Goal: Information Seeking & Learning: Learn about a topic

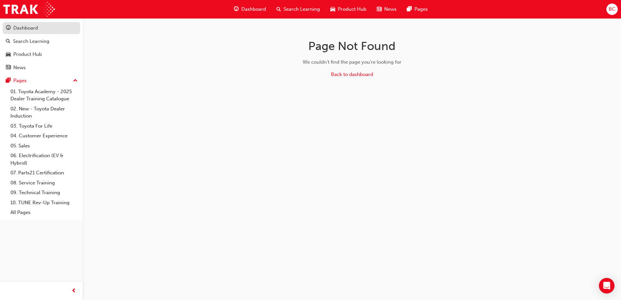
click at [21, 28] on div "Dashboard" at bounding box center [25, 27] width 25 height 7
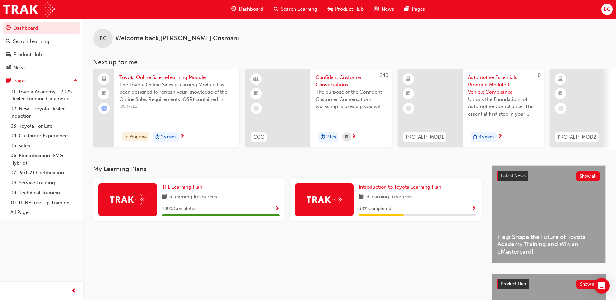
click at [351, 13] on div "Product Hub" at bounding box center [346, 9] width 46 height 13
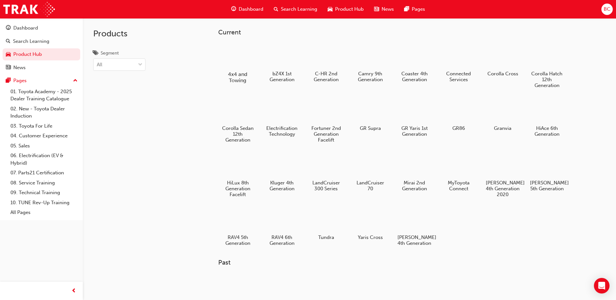
click at [248, 80] on h5 "4x4 and Towing" at bounding box center [238, 77] width 36 height 12
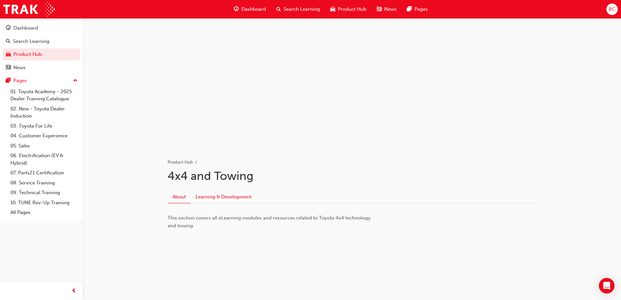
click at [227, 198] on link "Learning & Development" at bounding box center [224, 197] width 66 height 12
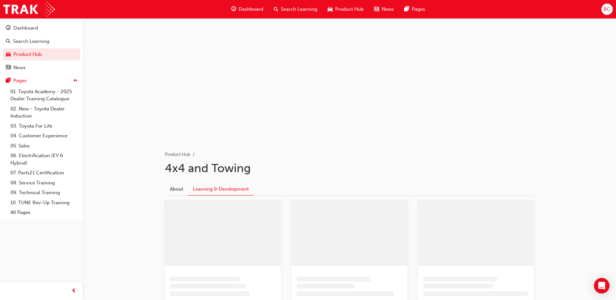
scroll to position [65, 0]
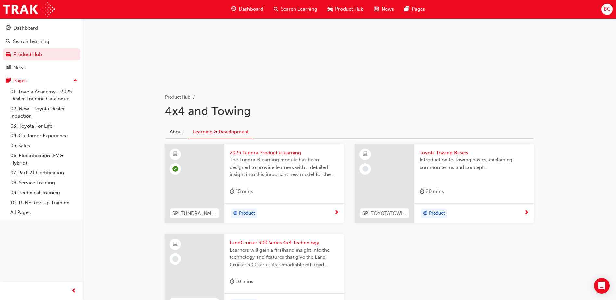
click at [447, 187] on div "Toyota Towing Basics Introduction to Towing basics, explaining common terms and…" at bounding box center [474, 173] width 120 height 59
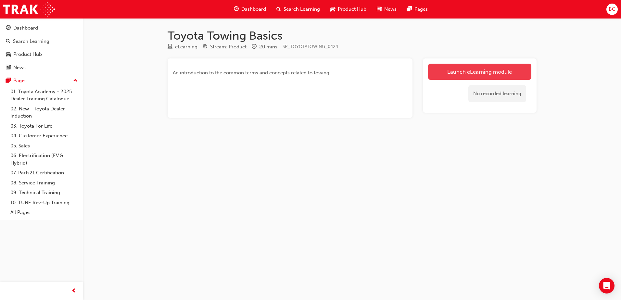
click at [452, 70] on link "Launch eLearning module" at bounding box center [479, 72] width 103 height 16
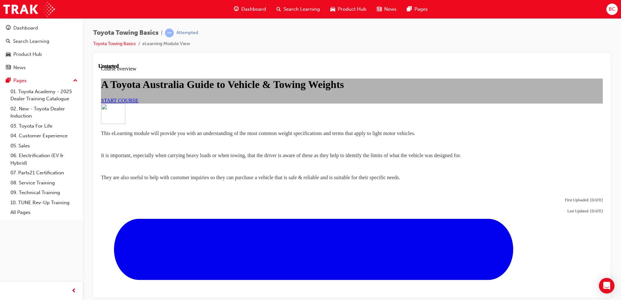
click at [138, 103] on span "START COURSE" at bounding box center [119, 100] width 37 height 6
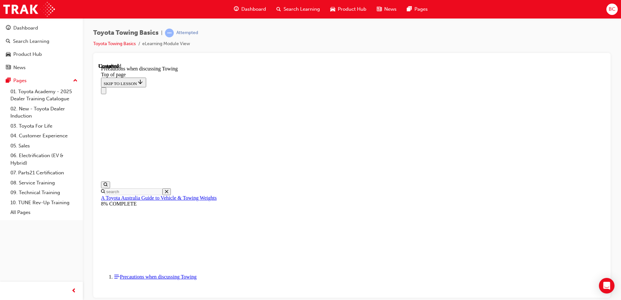
scroll to position [698, 0]
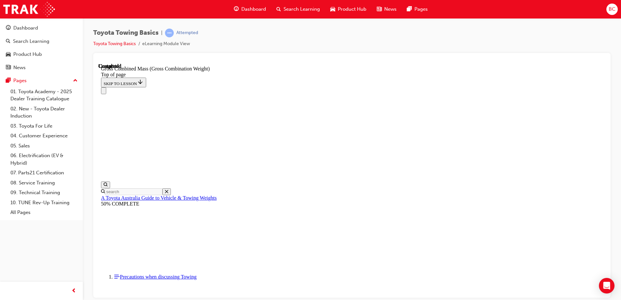
scroll to position [287, 0]
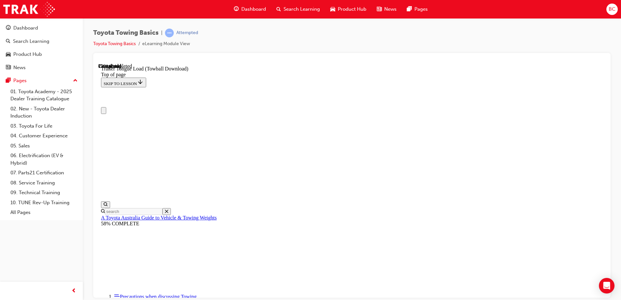
scroll to position [0, 0]
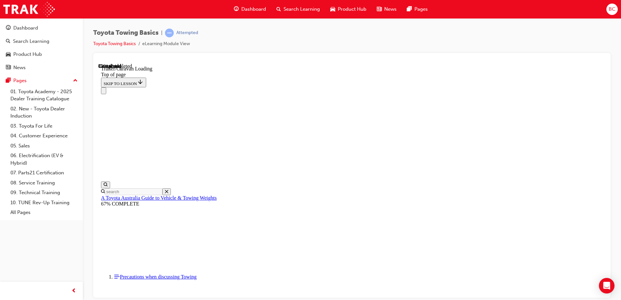
scroll to position [928, 0]
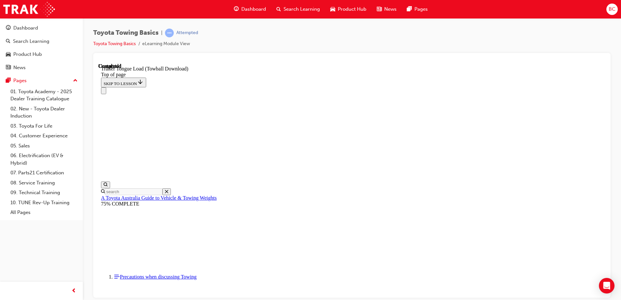
drag, startPoint x: 182, startPoint y: 6981, endPoint x: 190, endPoint y: 6975, distance: 10.3
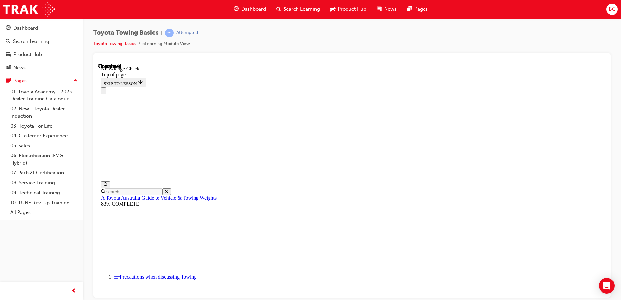
drag, startPoint x: 203, startPoint y: 6967, endPoint x: 349, endPoint y: 6952, distance: 146.2
drag, startPoint x: 309, startPoint y: 6963, endPoint x: 281, endPoint y: 6965, distance: 27.7
drag, startPoint x: 327, startPoint y: 6928, endPoint x: 381, endPoint y: 6860, distance: 86.7
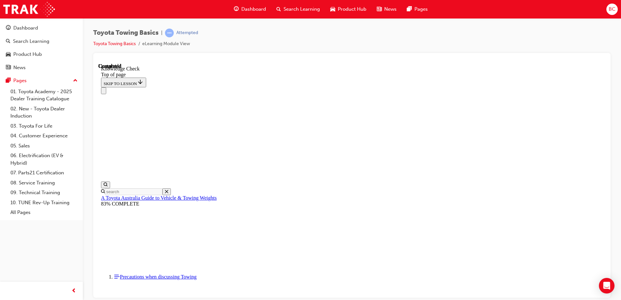
drag, startPoint x: 284, startPoint y: 6865, endPoint x: 198, endPoint y: 6852, distance: 86.4
drag, startPoint x: 197, startPoint y: 6849, endPoint x: 333, endPoint y: 6859, distance: 136.1
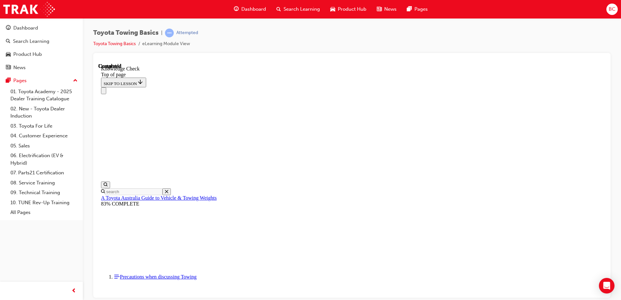
drag, startPoint x: 368, startPoint y: 6864, endPoint x: 373, endPoint y: 6917, distance: 53.2
drag, startPoint x: 376, startPoint y: 6948, endPoint x: 319, endPoint y: 6979, distance: 64.8
drag, startPoint x: 188, startPoint y: 7013, endPoint x: 184, endPoint y: 7012, distance: 5.0
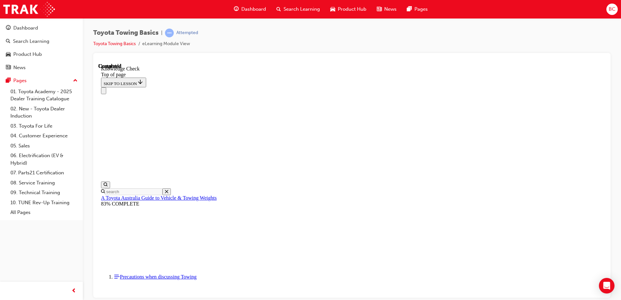
drag, startPoint x: 181, startPoint y: 7011, endPoint x: 229, endPoint y: 6901, distance: 120.3
drag, startPoint x: 232, startPoint y: 6904, endPoint x: 442, endPoint y: 6969, distance: 220.2
drag, startPoint x: 368, startPoint y: 6973, endPoint x: 315, endPoint y: 6982, distance: 53.2
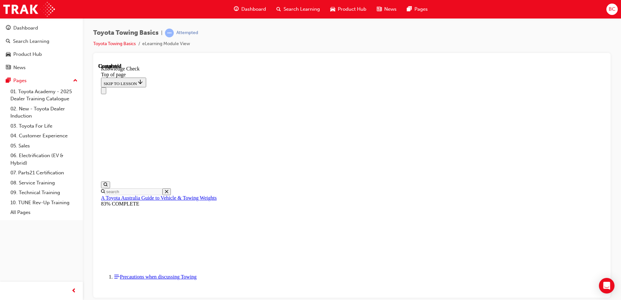
drag, startPoint x: 225, startPoint y: 7010, endPoint x: 212, endPoint y: 7009, distance: 12.7
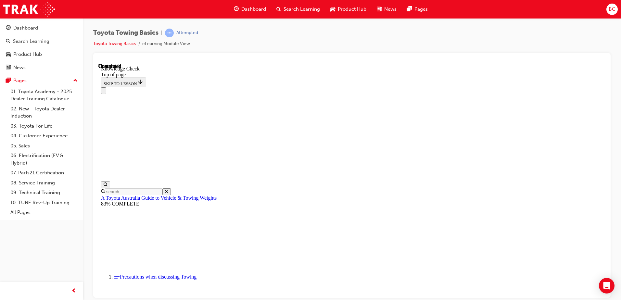
drag, startPoint x: 193, startPoint y: 7015, endPoint x: 172, endPoint y: 6983, distance: 38.3
drag, startPoint x: 196, startPoint y: 7012, endPoint x: 176, endPoint y: 6979, distance: 38.0
drag, startPoint x: 196, startPoint y: 7018, endPoint x: 239, endPoint y: 6904, distance: 122.5
drag, startPoint x: 196, startPoint y: 7010, endPoint x: 243, endPoint y: 6843, distance: 173.8
drag, startPoint x: 194, startPoint y: 7012, endPoint x: 325, endPoint y: 6858, distance: 203.0
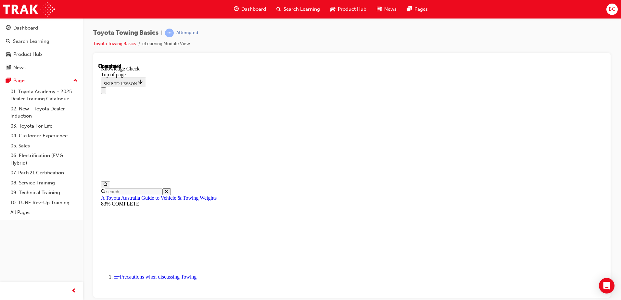
scroll to position [182, 0]
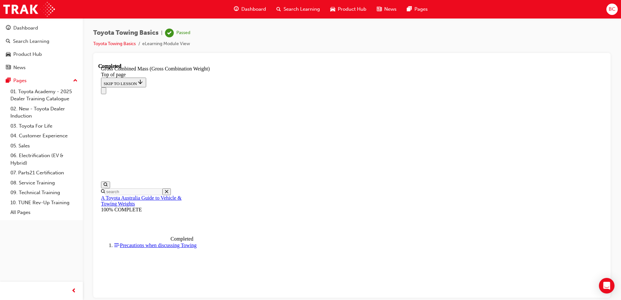
scroll to position [108, 0]
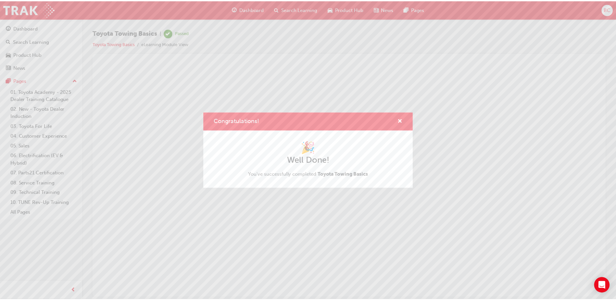
scroll to position [0, 0]
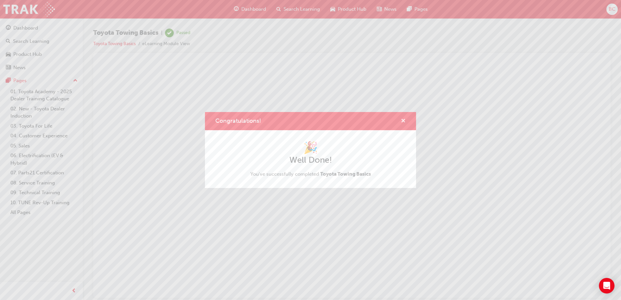
click at [405, 122] on span "cross-icon" at bounding box center [403, 122] width 5 height 6
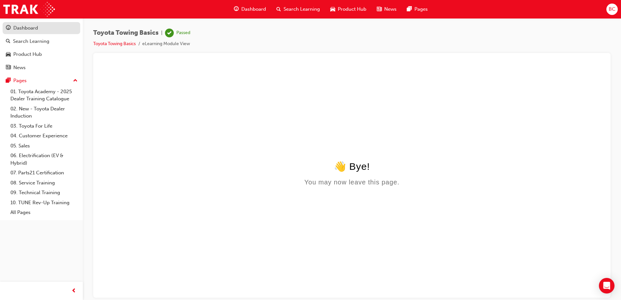
click at [47, 29] on div "Dashboard" at bounding box center [41, 28] width 71 height 8
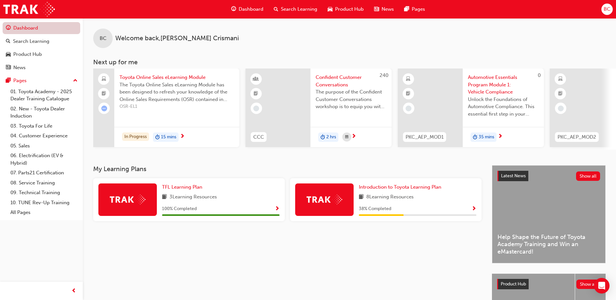
click at [22, 30] on link "Dashboard" at bounding box center [42, 28] width 78 height 12
click at [248, 11] on span "Dashboard" at bounding box center [251, 9] width 25 height 7
click at [255, 7] on span "Dashboard" at bounding box center [251, 9] width 25 height 7
click at [358, 9] on span "Product Hub" at bounding box center [349, 9] width 29 height 7
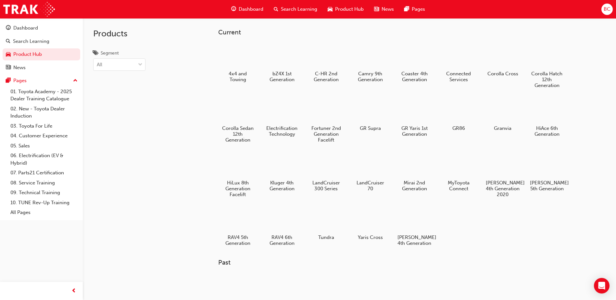
click at [299, 120] on div at bounding box center [282, 110] width 34 height 24
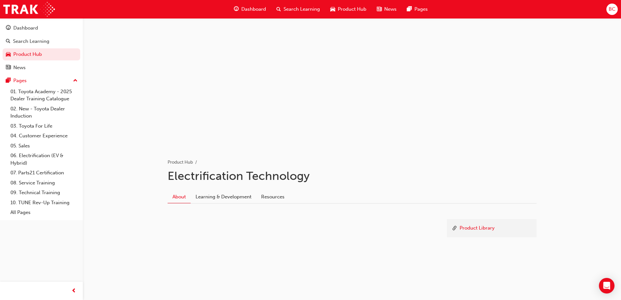
click at [246, 205] on div "Product Library ﻿" at bounding box center [352, 231] width 369 height 55
click at [248, 199] on link "Learning & Development" at bounding box center [224, 197] width 66 height 12
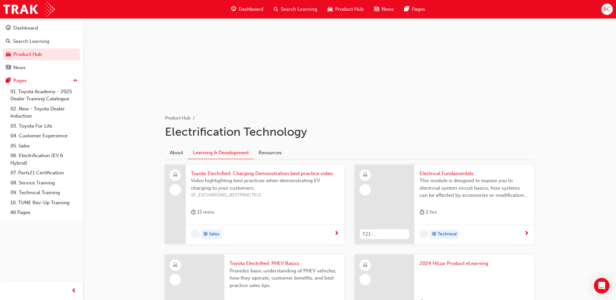
scroll to position [65, 0]
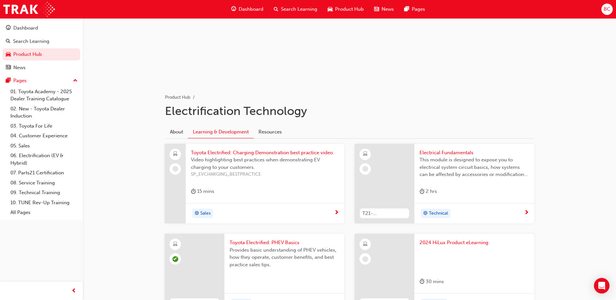
click at [230, 210] on div "Sales" at bounding box center [262, 214] width 143 height 10
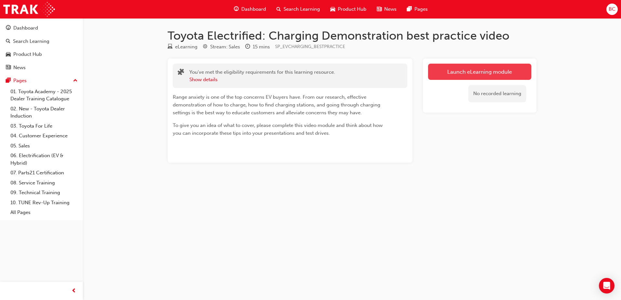
click at [470, 75] on link "Launch eLearning module" at bounding box center [479, 72] width 103 height 16
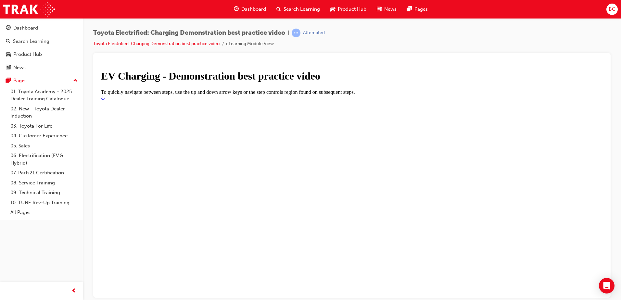
click at [506, 101] on div at bounding box center [352, 101] width 502 height 0
drag, startPoint x: 617, startPoint y: 189, endPoint x: 609, endPoint y: 210, distance: 22.6
click at [609, 210] on div "Toyota Electrified: Charging Demonstration best practice video | Attempted Toyo…" at bounding box center [352, 151] width 538 height 266
drag, startPoint x: 407, startPoint y: 205, endPoint x: 409, endPoint y: 202, distance: 4.0
click at [410, 82] on div "EV Charging - Demonstration best practice video" at bounding box center [352, 76] width 502 height 12
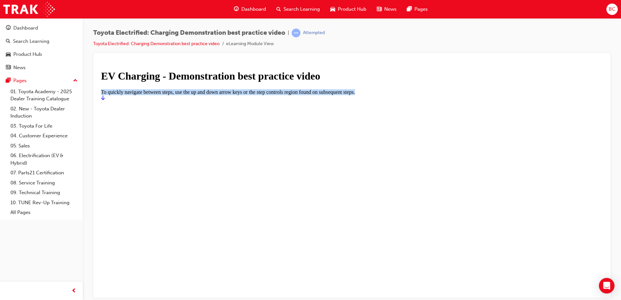
click at [373, 100] on main "EV Charging - Demonstration best practice video To quickly navigate between ste…" at bounding box center [352, 85] width 502 height 31
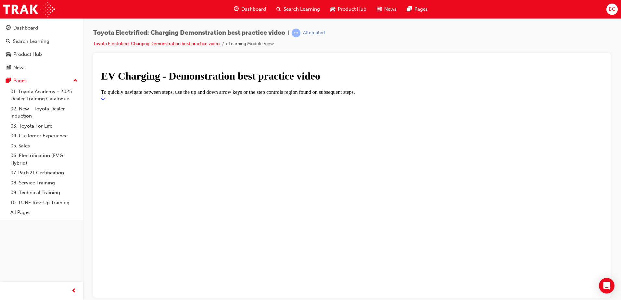
click at [274, 82] on h1 "EV Charging - Demonstration best practice video" at bounding box center [352, 76] width 502 height 12
click at [275, 82] on h1 "EV Charging - Demonstration best practice video" at bounding box center [352, 76] width 502 height 12
click at [253, 101] on div at bounding box center [352, 101] width 502 height 0
drag, startPoint x: 254, startPoint y: 238, endPoint x: 206, endPoint y: 241, distance: 47.8
click at [253, 101] on div at bounding box center [352, 101] width 502 height 0
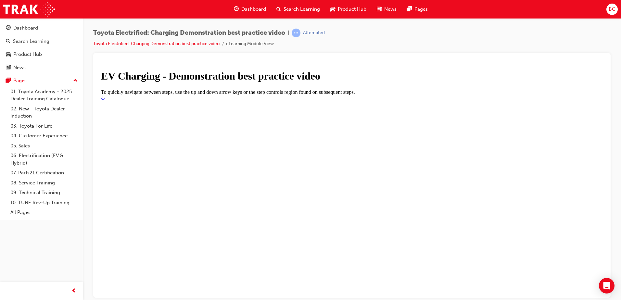
drag, startPoint x: 176, startPoint y: 268, endPoint x: 157, endPoint y: 261, distance: 20.4
click at [176, 100] on main "EV Charging - Demonstration best practice video To quickly navigate between ste…" at bounding box center [352, 85] width 502 height 31
click at [92, 277] on div "Toyota Electrified: Charging Demonstration best practice video | Attempted Toyo…" at bounding box center [352, 151] width 538 height 266
click at [336, 101] on div at bounding box center [352, 101] width 502 height 0
click at [334, 101] on div at bounding box center [352, 101] width 502 height 0
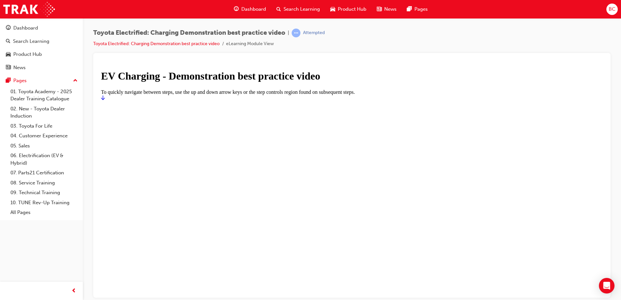
click at [323, 34] on div "Attempted" at bounding box center [314, 33] width 22 height 6
click at [222, 52] on div "Toyota Electrified: Charging Demonstration best practice video | Attempted Toyo…" at bounding box center [351, 41] width 517 height 24
click at [198, 50] on div "Toyota Electrified: Charging Demonstration best practice video | Attempted Toyo…" at bounding box center [351, 41] width 517 height 24
drag, startPoint x: 198, startPoint y: 50, endPoint x: 197, endPoint y: 43, distance: 6.9
click at [197, 43] on link "Toyota Electrified: Charging Demonstration best practice video" at bounding box center [156, 44] width 126 height 6
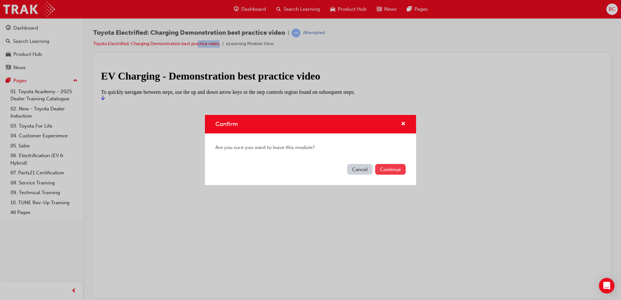
click at [383, 168] on button "Continue" at bounding box center [390, 169] width 31 height 11
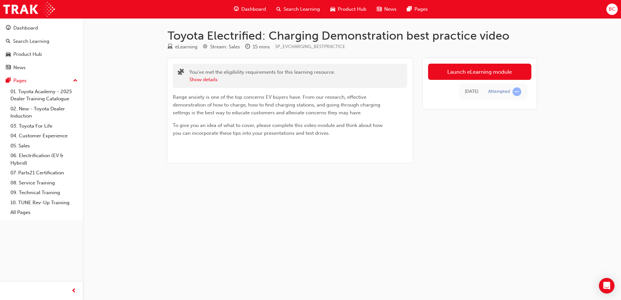
click at [479, 77] on link "Launch eLearning module" at bounding box center [479, 72] width 103 height 16
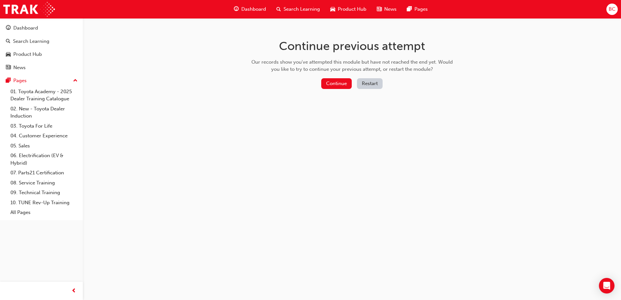
click at [334, 89] on div "Continue Restart" at bounding box center [352, 84] width 206 height 13
click at [332, 83] on button "Continue" at bounding box center [336, 83] width 31 height 11
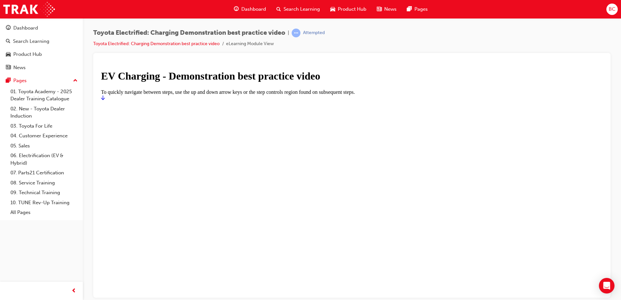
click at [386, 82] on h1 "EV Charging - Demonstration best practice video" at bounding box center [352, 76] width 502 height 12
drag, startPoint x: 383, startPoint y: 197, endPoint x: 365, endPoint y: 198, distance: 18.3
click at [381, 82] on h1 "EV Charging - Demonstration best practice video" at bounding box center [352, 76] width 502 height 12
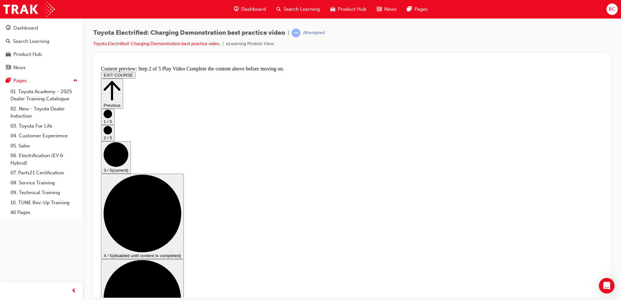
scroll to position [32, 0]
checkbox input "true"
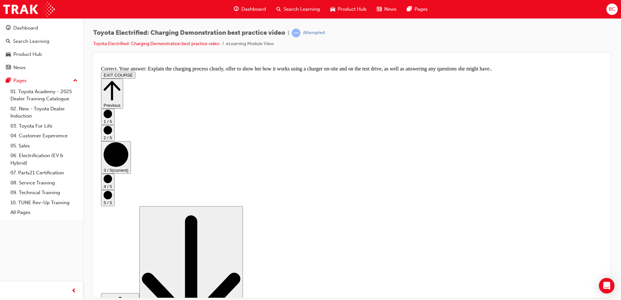
scroll to position [119, 0]
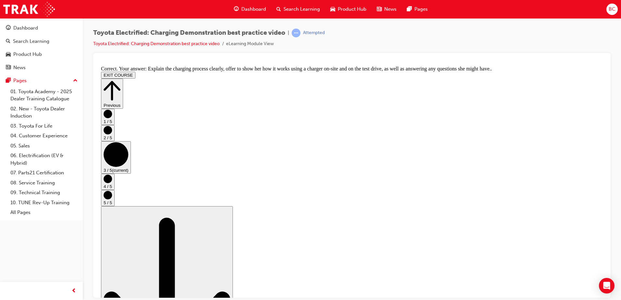
click at [112, 183] on circle "Step controls" at bounding box center [108, 178] width 8 height 8
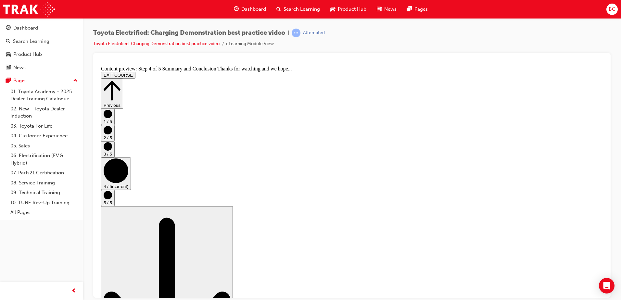
click at [112, 118] on circle "Step controls" at bounding box center [108, 113] width 8 height 8
click at [115, 157] on button "2 / 5" at bounding box center [108, 149] width 14 height 16
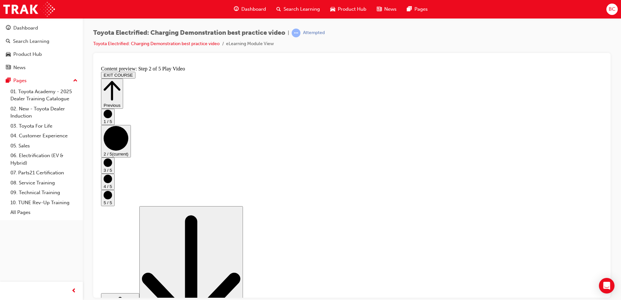
click at [112, 167] on circle "Step controls" at bounding box center [108, 162] width 8 height 8
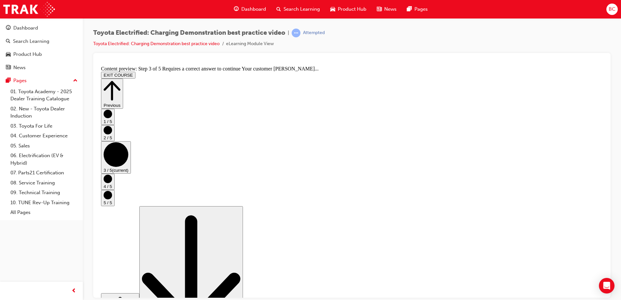
checkbox input "true"
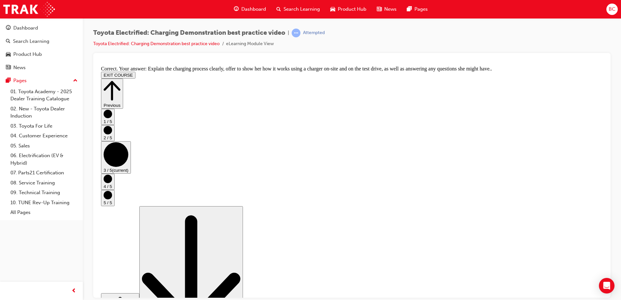
scroll to position [119, 0]
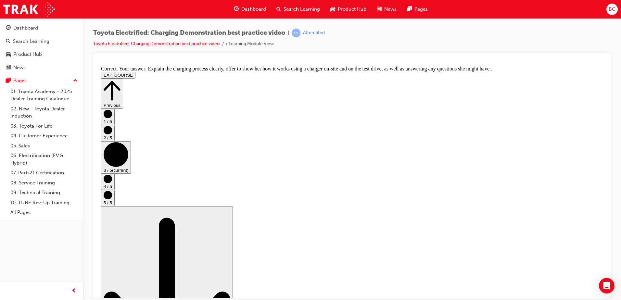
click at [112, 183] on circle "Step controls" at bounding box center [108, 178] width 8 height 8
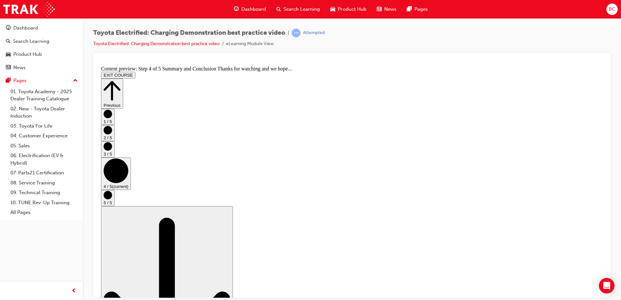
click at [115, 198] on button "5 / 5" at bounding box center [108, 198] width 14 height 16
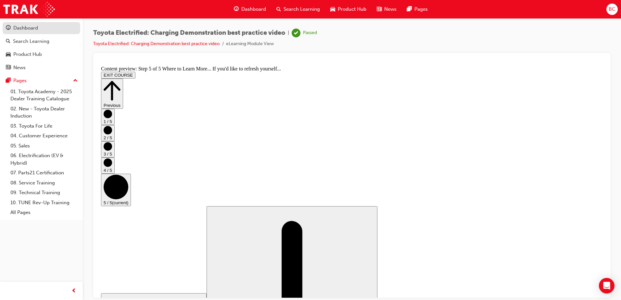
click at [24, 32] on div "Dashboard" at bounding box center [25, 27] width 25 height 7
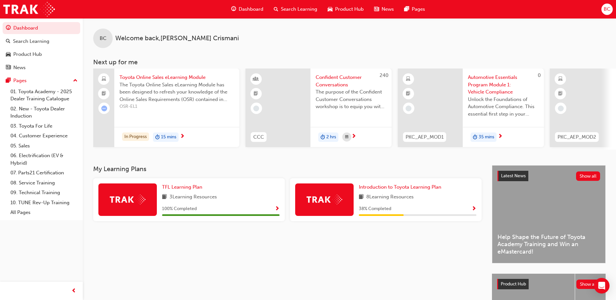
click at [262, 14] on div "Dashboard" at bounding box center [247, 9] width 43 height 13
click at [256, 13] on span "Dashboard" at bounding box center [251, 9] width 25 height 7
click at [254, 3] on div "Dashboard" at bounding box center [247, 9] width 43 height 13
click at [255, 8] on span "Dashboard" at bounding box center [251, 9] width 25 height 7
click at [337, 9] on span "Product Hub" at bounding box center [349, 9] width 29 height 7
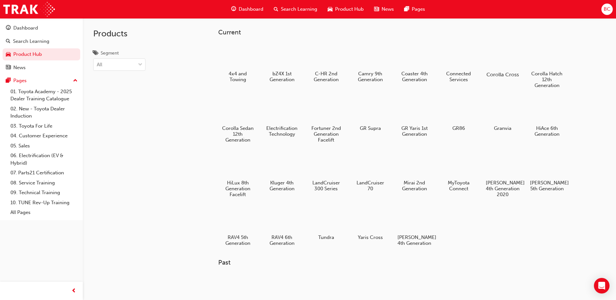
click at [517, 76] on h5 "Corolla Cross" at bounding box center [503, 74] width 36 height 6
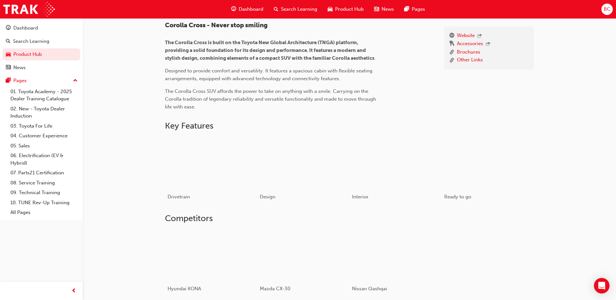
scroll to position [90, 0]
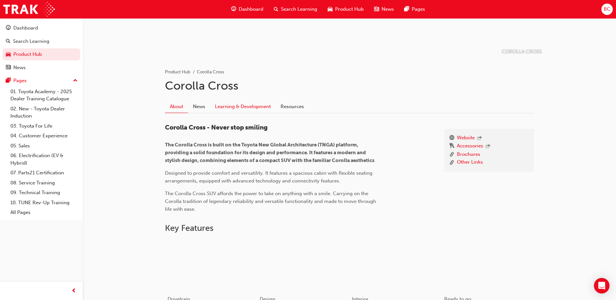
click at [250, 106] on link "Learning & Development" at bounding box center [243, 106] width 66 height 12
